Goal: Information Seeking & Learning: Learn about a topic

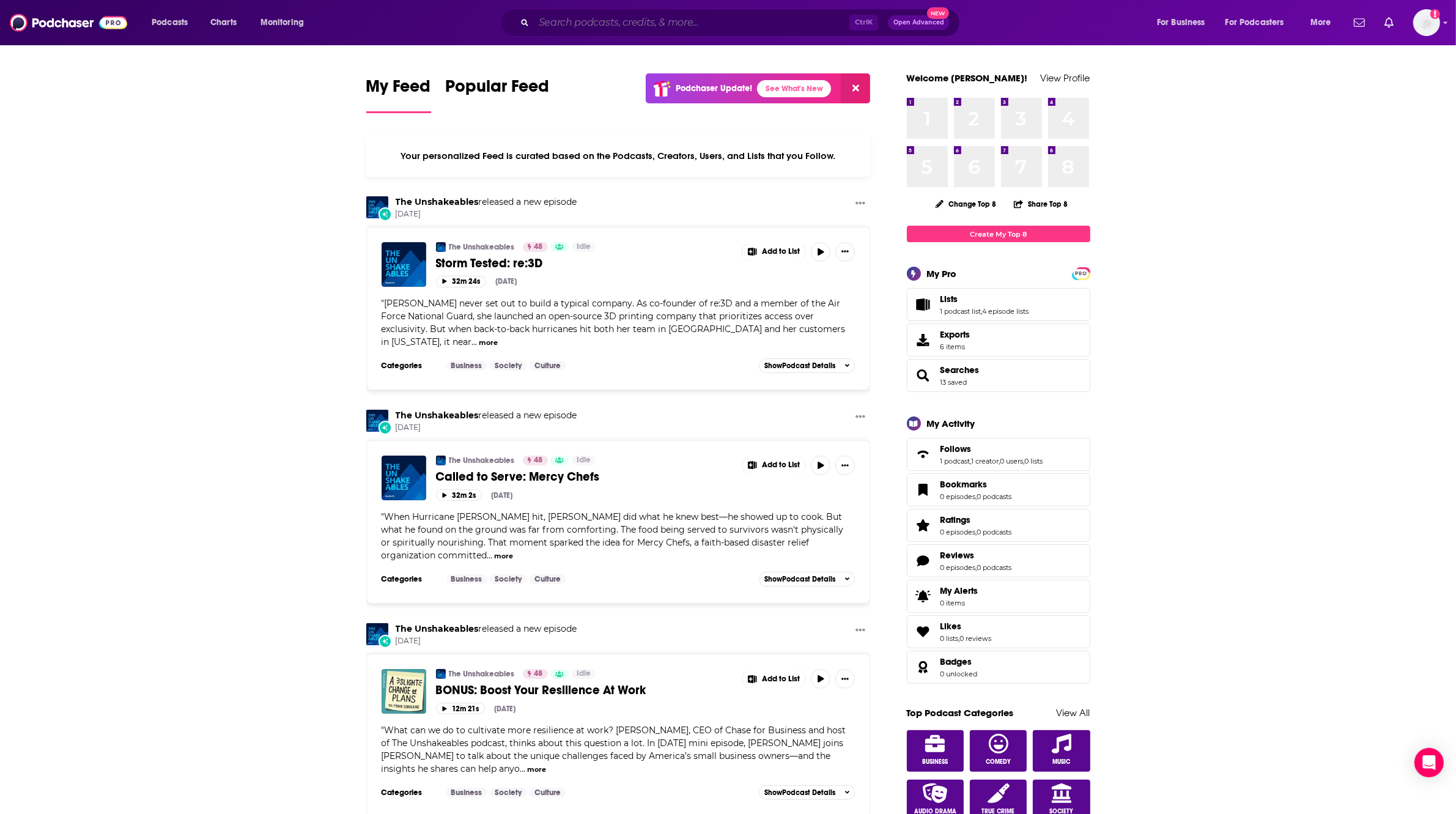
click at [758, 26] on input "Search podcasts, credits, & more..." at bounding box center [691, 22] width 315 height 20
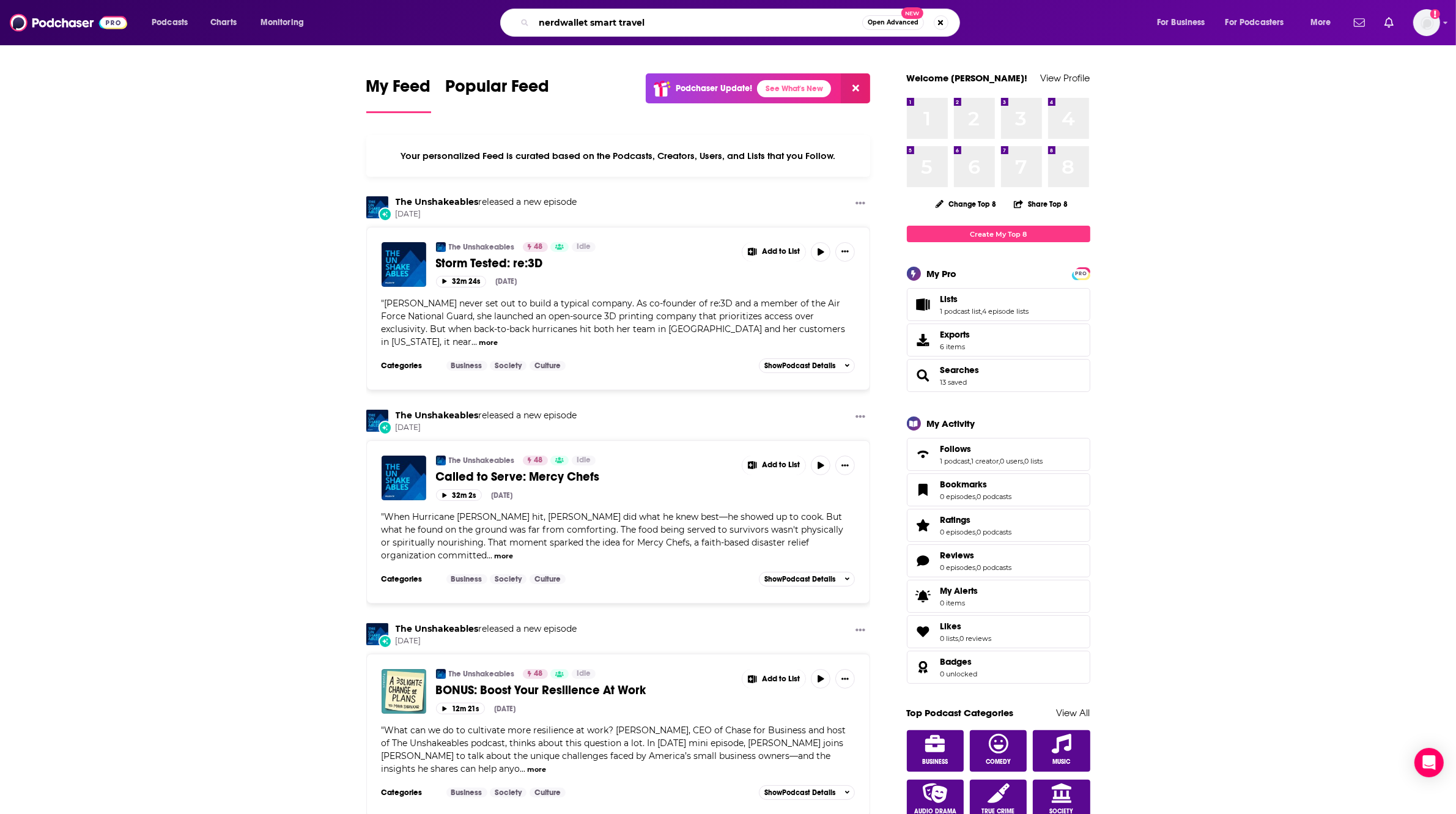
type input "nerdwallet smart travel"
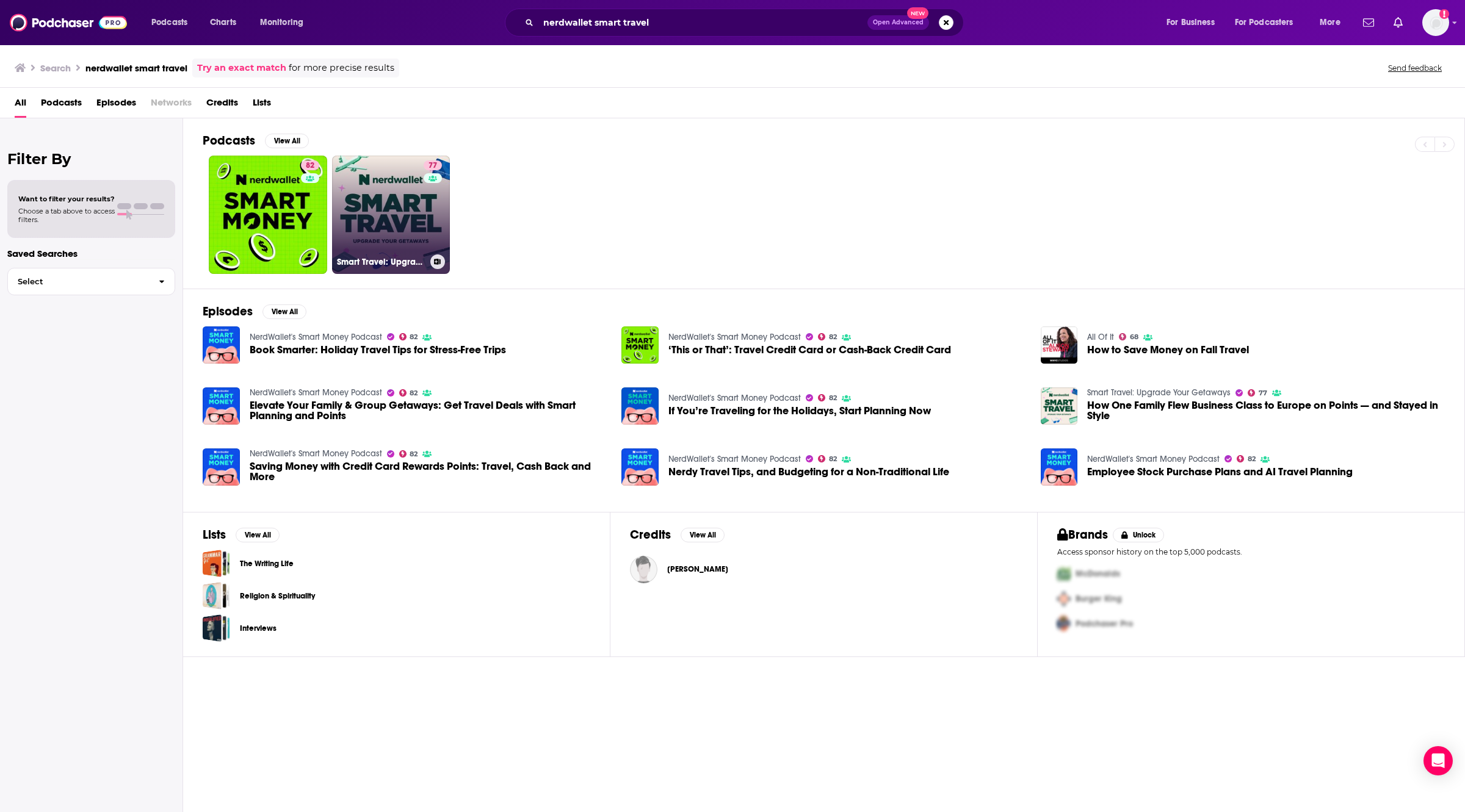
click at [391, 224] on link "77 Smart Travel: Upgrade Your Getaways" at bounding box center [391, 215] width 119 height 118
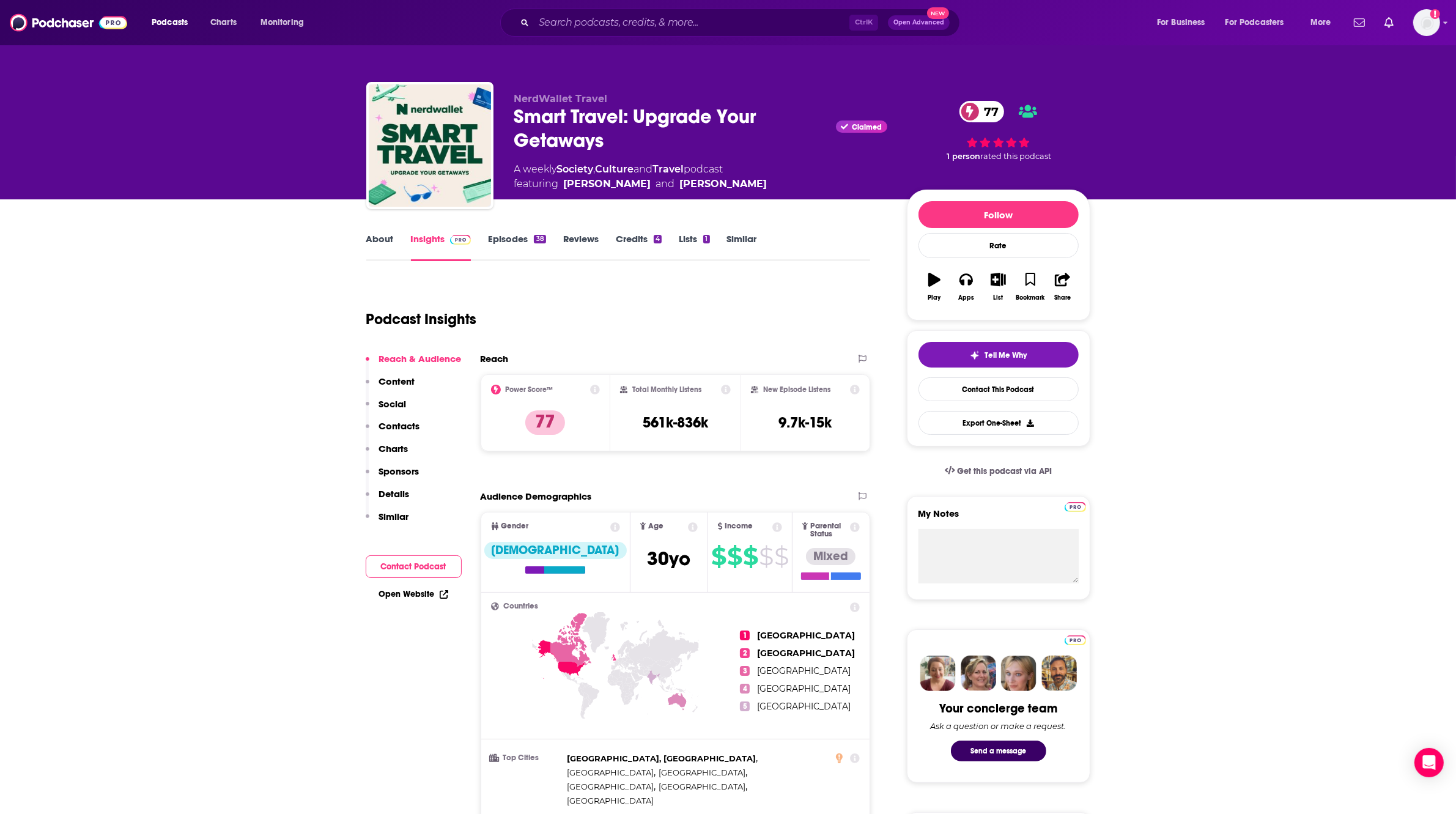
click at [523, 243] on link "Episodes 38" at bounding box center [516, 247] width 57 height 28
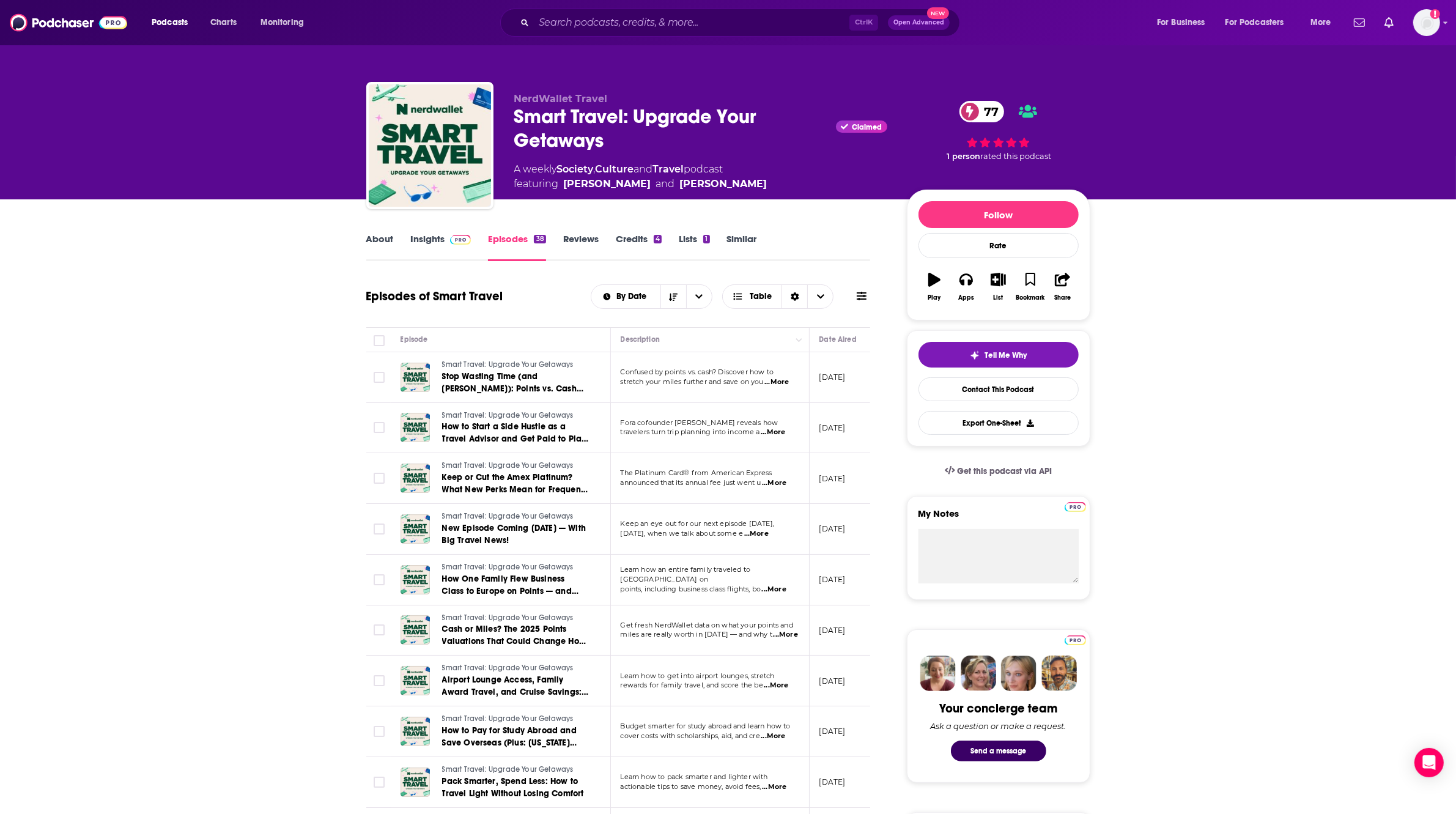
scroll to position [0, 347]
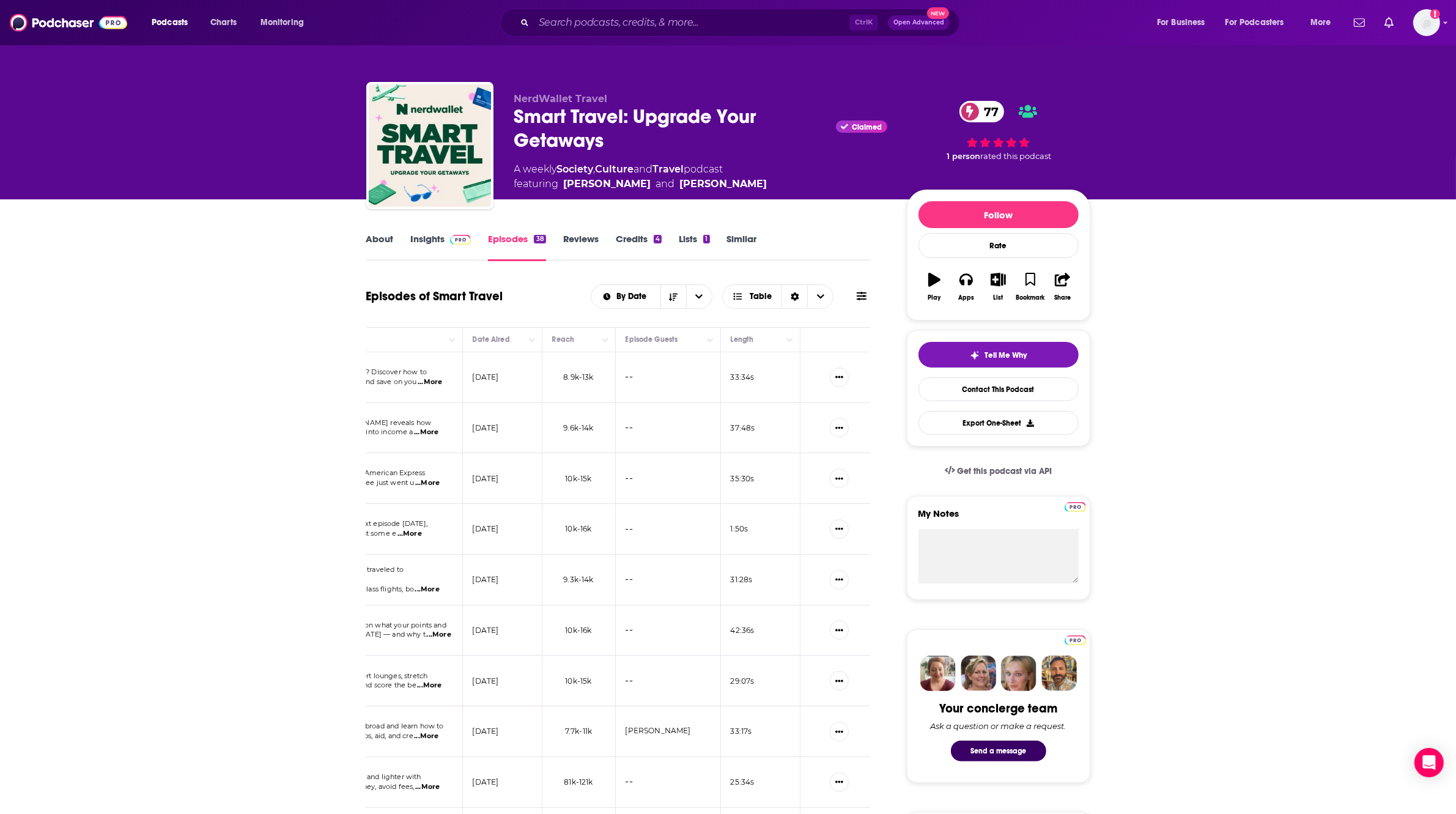
click at [390, 237] on link "About" at bounding box center [380, 247] width 27 height 28
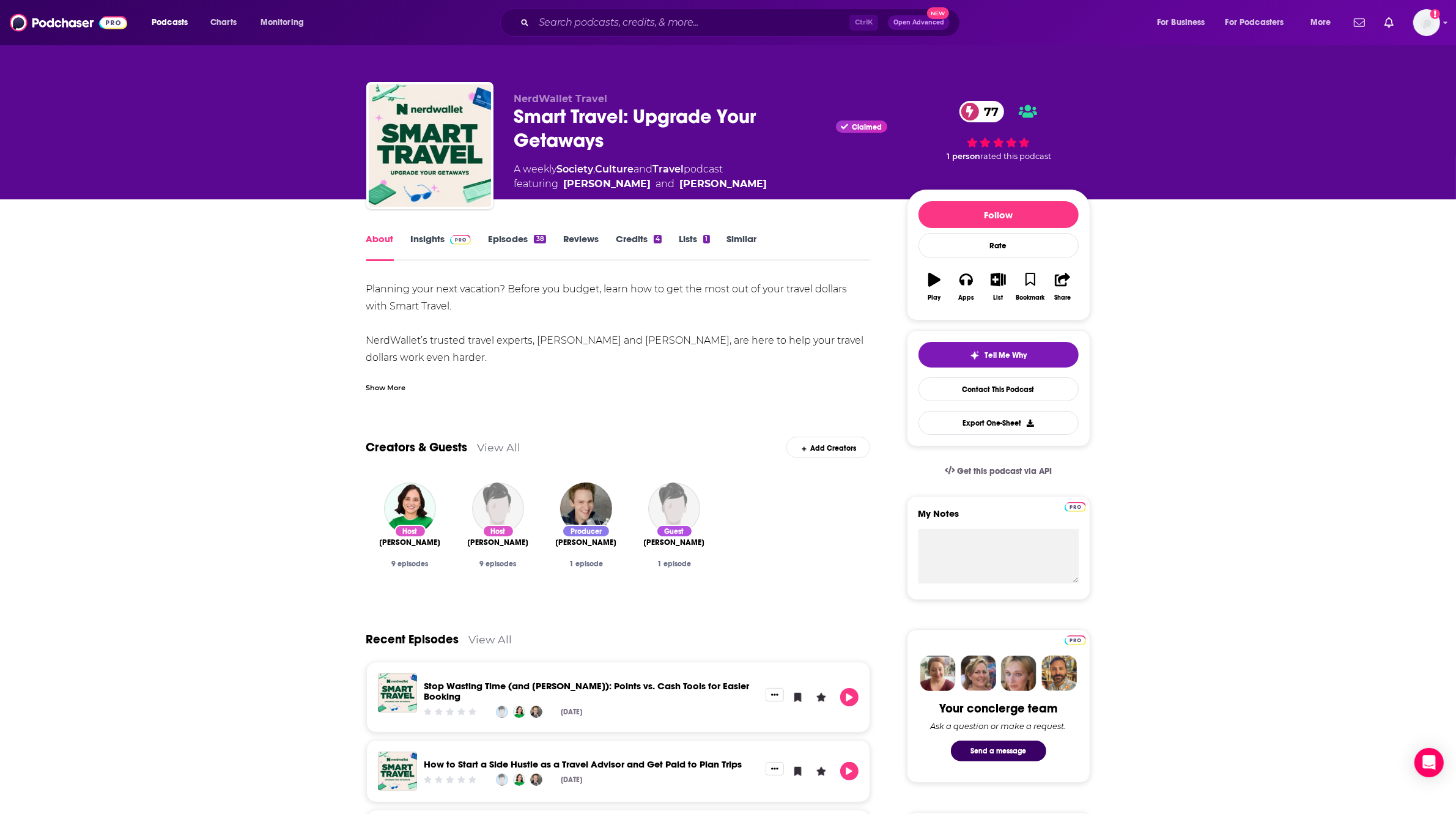
click at [445, 239] on span at bounding box center [458, 239] width 26 height 11
